Goal: Navigation & Orientation: Find specific page/section

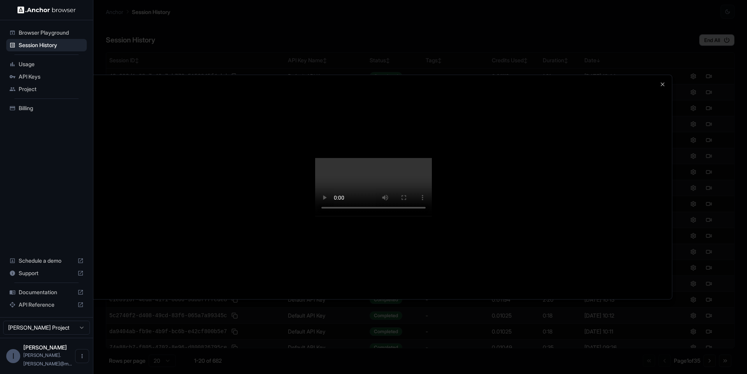
click at [693, 101] on div at bounding box center [373, 187] width 747 height 374
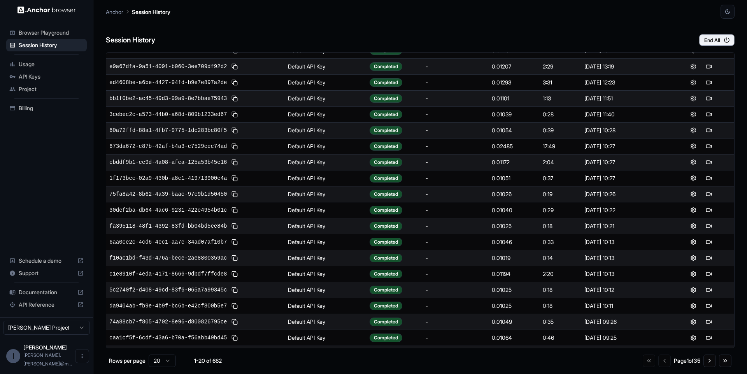
scroll to position [39, 0]
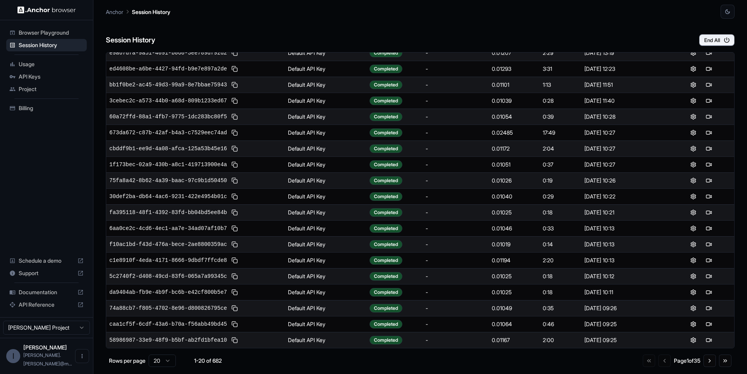
click at [43, 64] on span "Usage" at bounding box center [51, 64] width 65 height 8
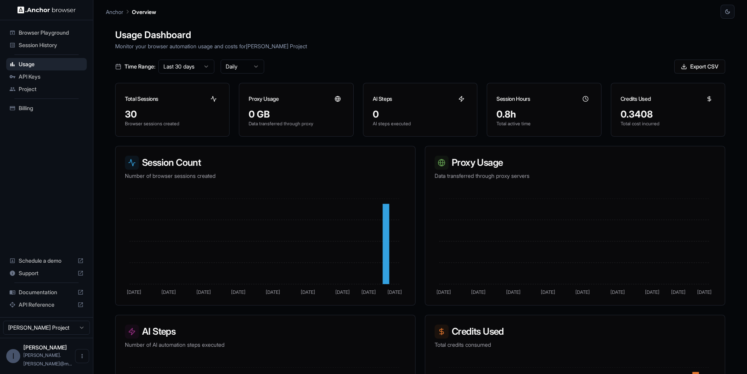
click at [44, 36] on span "Browser Playground" at bounding box center [51, 33] width 65 height 8
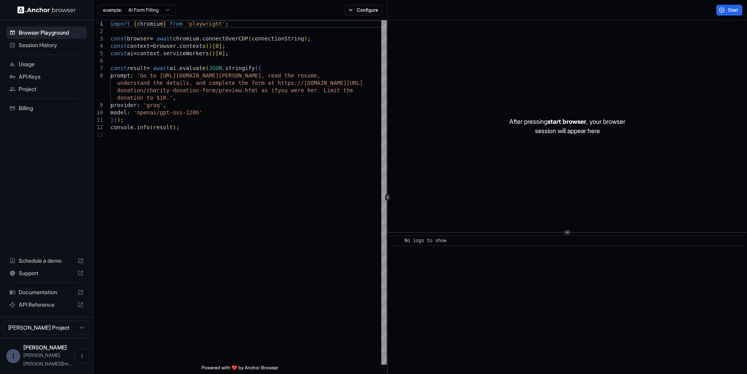
click at [55, 44] on span "Session History" at bounding box center [51, 45] width 65 height 8
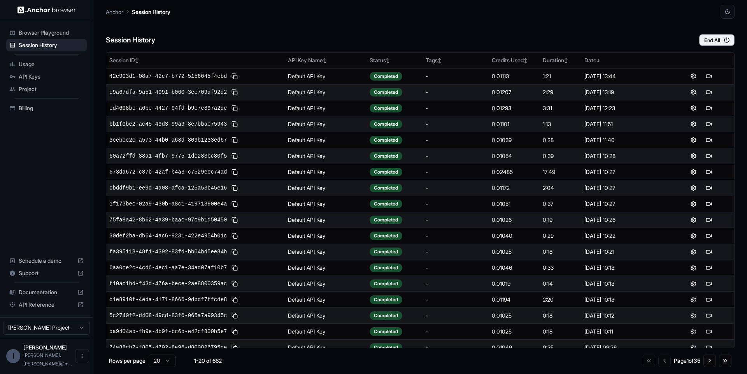
click at [42, 63] on span "Usage" at bounding box center [51, 64] width 65 height 8
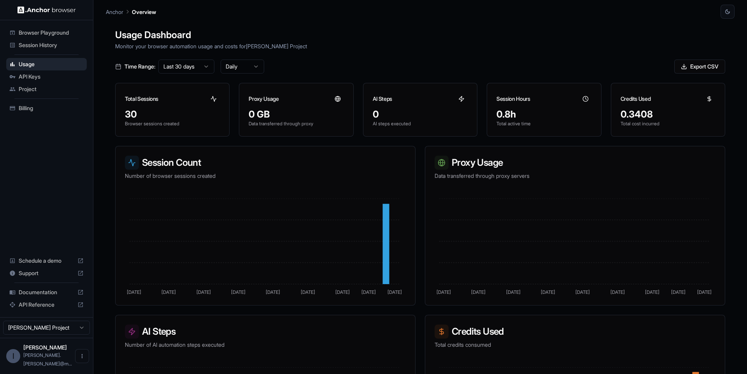
click at [182, 99] on div "Total Sessions" at bounding box center [173, 95] width 114 height 25
click at [213, 98] on icon at bounding box center [213, 98] width 5 height 5
click at [337, 101] on icon at bounding box center [338, 99] width 6 height 6
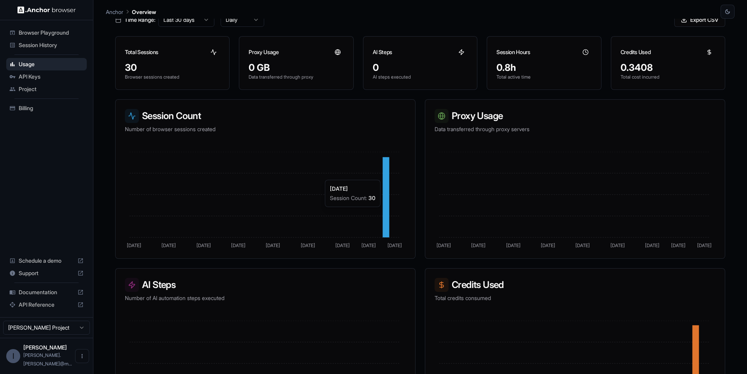
click at [385, 211] on icon at bounding box center [386, 197] width 7 height 80
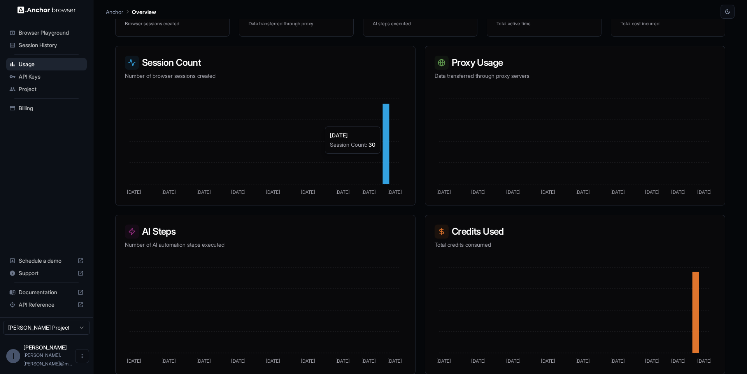
scroll to position [100, 0]
click at [25, 75] on span "API Keys" at bounding box center [51, 77] width 65 height 8
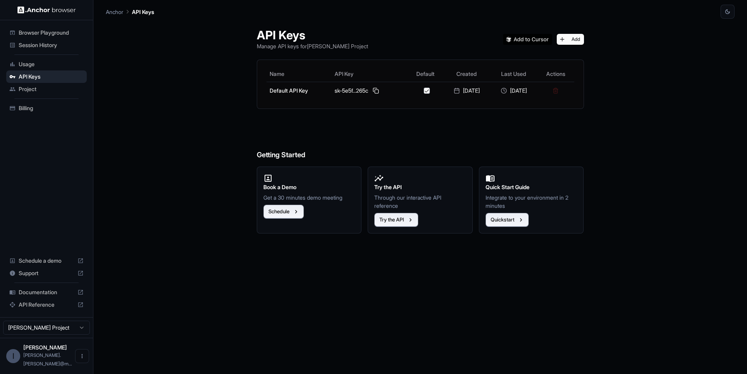
click at [220, 97] on div "API Keys Manage API keys for [PERSON_NAME] Project Add Name API Key Default Cre…" at bounding box center [420, 196] width 629 height 355
click at [30, 88] on span "Project" at bounding box center [51, 89] width 65 height 8
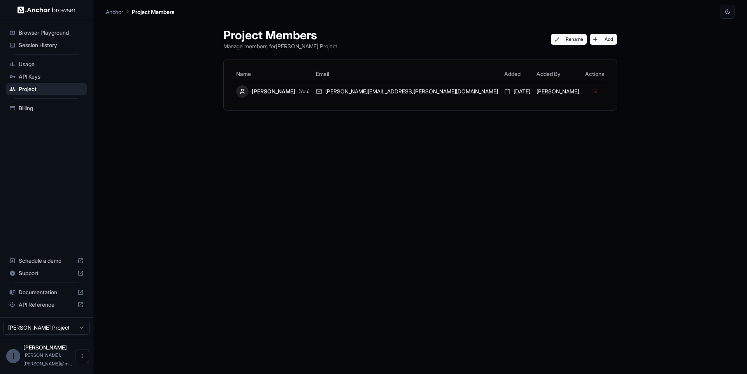
click at [35, 103] on div "Billing" at bounding box center [46, 108] width 81 height 12
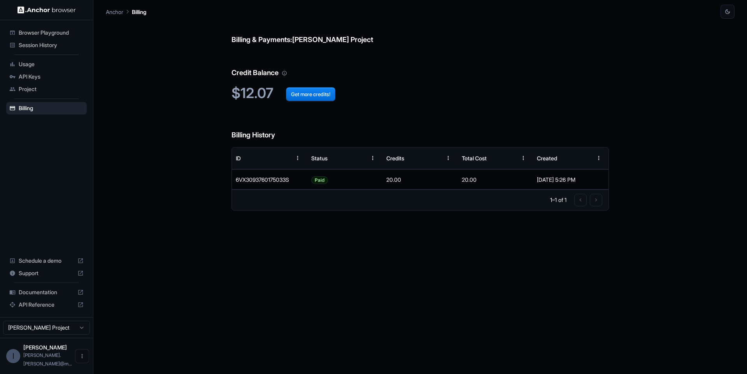
click at [55, 265] on span "Schedule a demo" at bounding box center [47, 261] width 56 height 8
drag, startPoint x: 38, startPoint y: 305, endPoint x: 25, endPoint y: 218, distance: 88.1
click at [25, 218] on div "Browser Playground Session History Usage API Keys Project Billing Schedule a de…" at bounding box center [46, 168] width 93 height 297
click at [39, 296] on span "Documentation" at bounding box center [47, 292] width 56 height 8
click at [59, 308] on span "API Reference" at bounding box center [47, 305] width 56 height 8
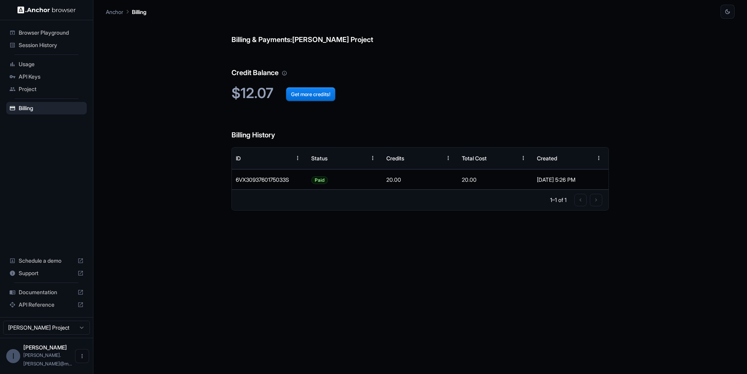
click at [29, 45] on span "Session History" at bounding box center [51, 45] width 65 height 8
